Goal: Information Seeking & Learning: Learn about a topic

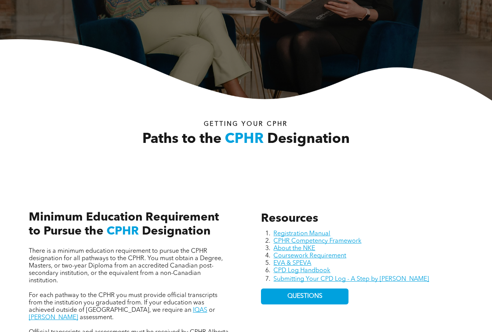
scroll to position [155, 0]
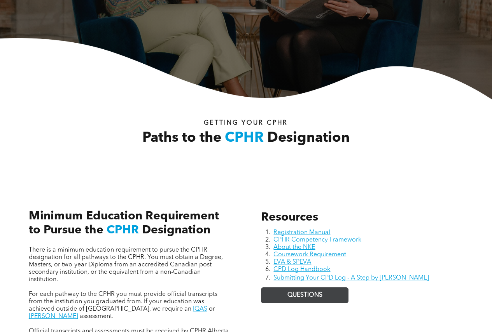
click at [293, 298] on span "QUESTIONS" at bounding box center [304, 295] width 35 height 7
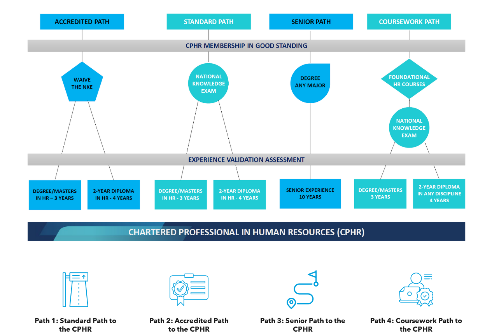
scroll to position [700, 0]
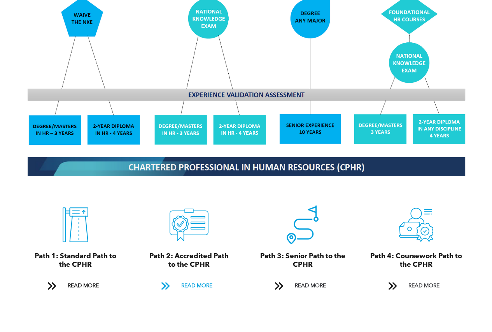
click at [200, 279] on span "READ MORE" at bounding box center [196, 286] width 37 height 14
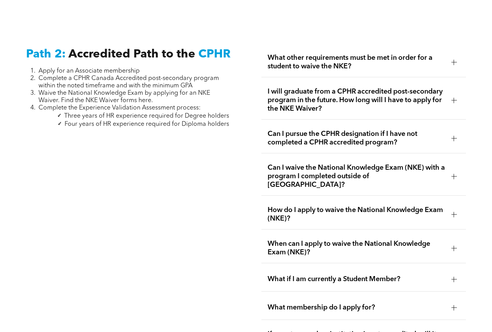
scroll to position [1212, 0]
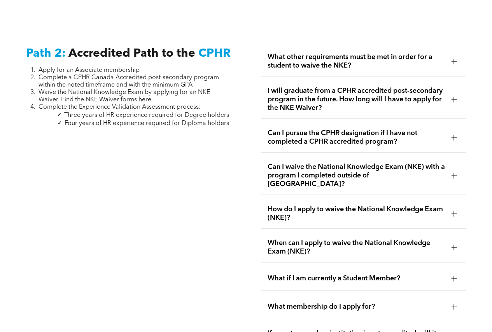
click at [454, 59] on div at bounding box center [454, 61] width 0 height 5
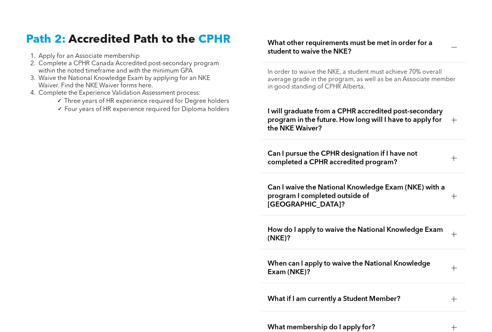
scroll to position [1251, 0]
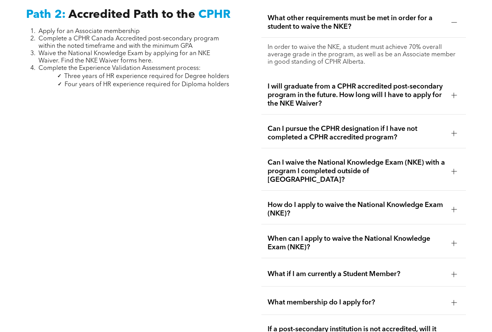
click at [454, 131] on div at bounding box center [454, 133] width 0 height 5
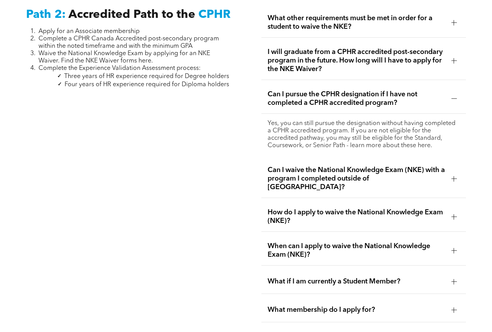
click at [456, 176] on div at bounding box center [453, 178] width 5 height 5
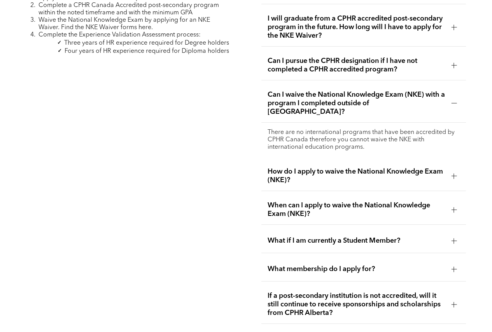
scroll to position [1328, 0]
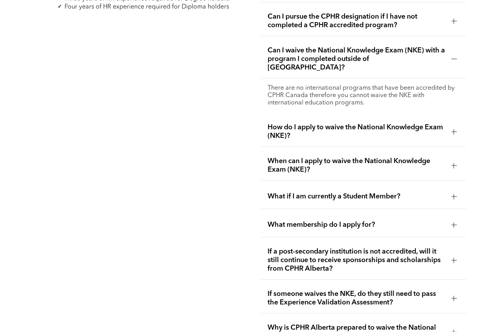
click at [451, 260] on div at bounding box center [453, 260] width 5 height 0
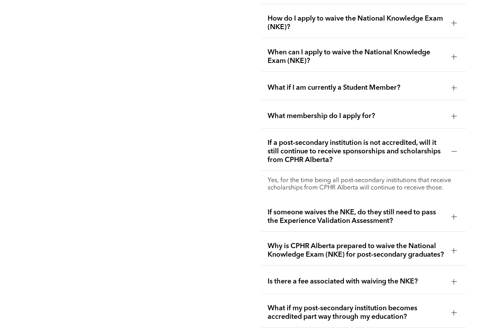
scroll to position [1406, 0]
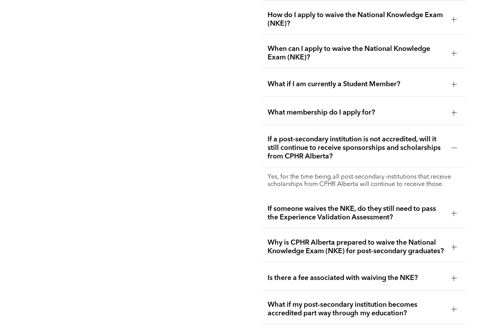
click at [456, 244] on div at bounding box center [453, 246] width 5 height 5
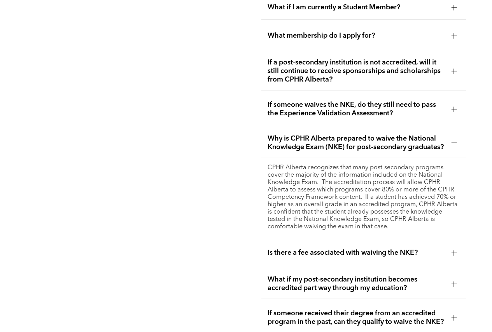
scroll to position [1484, 0]
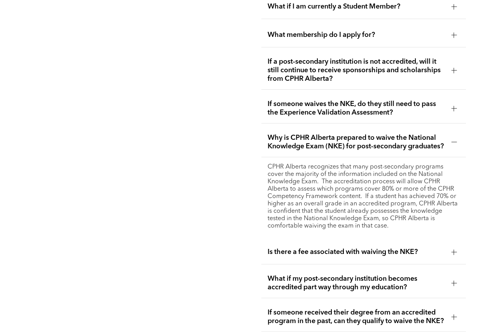
click at [453, 250] on div at bounding box center [453, 252] width 5 height 5
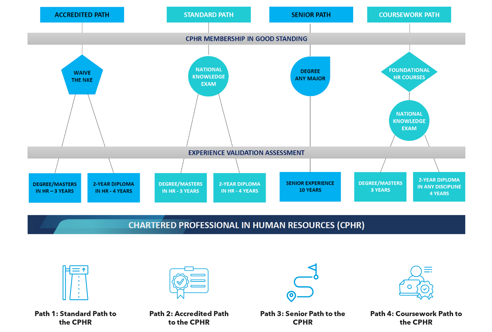
scroll to position [629, 0]
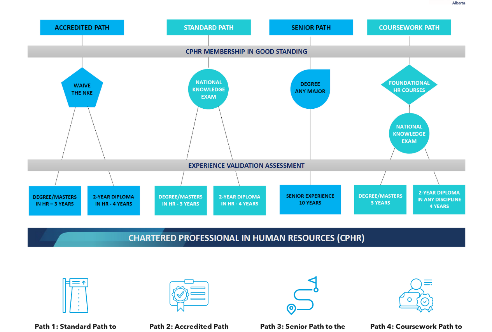
click at [312, 17] on img at bounding box center [246, 117] width 450 height 271
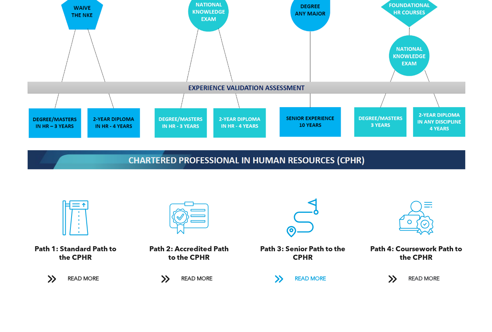
click at [302, 272] on span "READ MORE" at bounding box center [310, 279] width 37 height 14
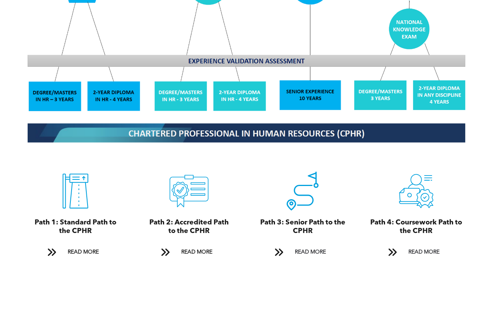
scroll to position [734, 0]
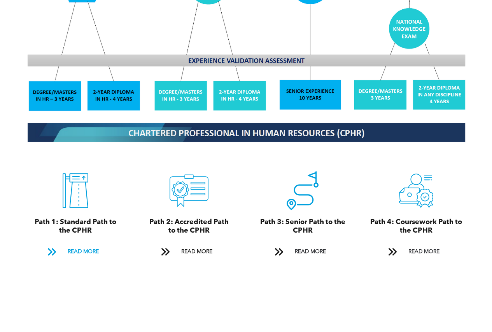
click at [63, 245] on link "READ MORE" at bounding box center [75, 252] width 67 height 14
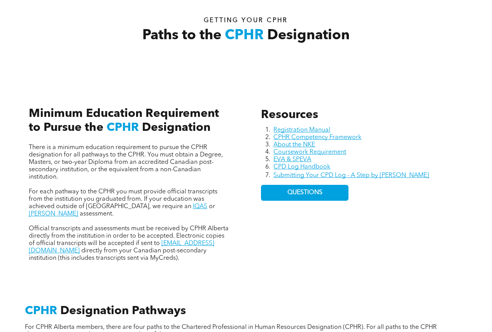
scroll to position [244, 0]
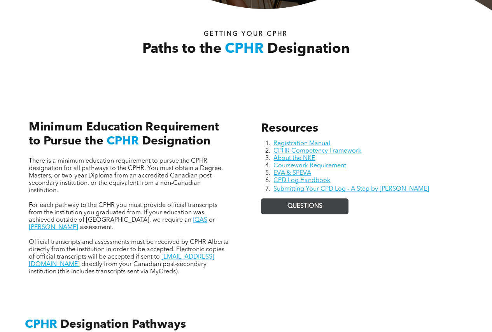
click at [297, 205] on span "QUESTIONS" at bounding box center [304, 206] width 35 height 7
